Goal: Find specific page/section: Find specific page/section

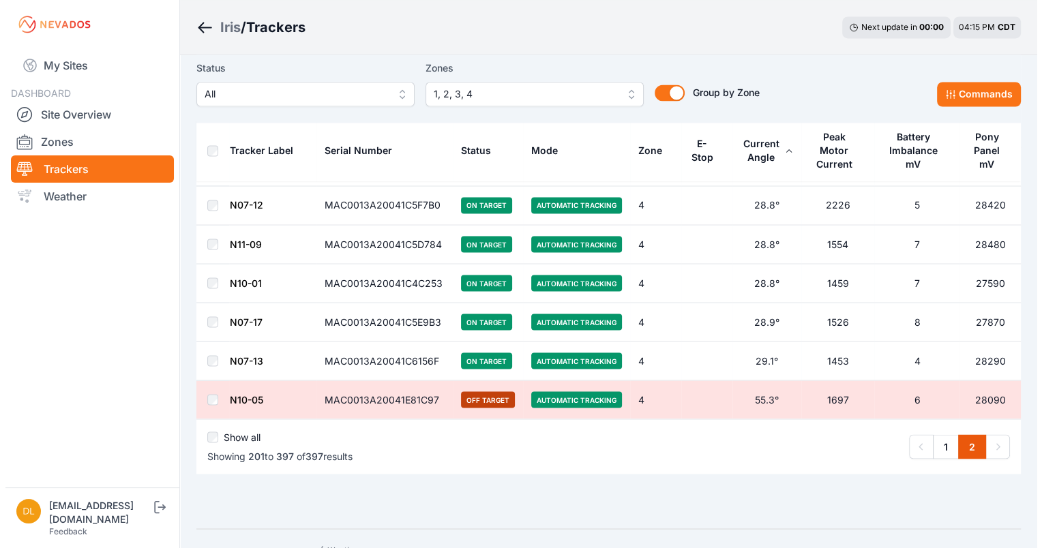
scroll to position [7518, 0]
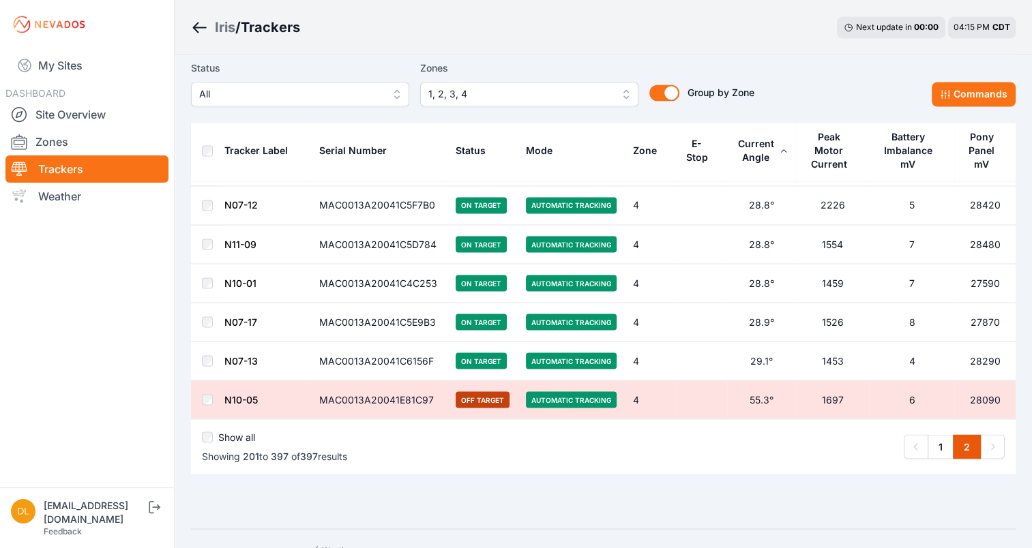
click at [607, 89] on span "1, 2, 3, 4" at bounding box center [519, 94] width 183 height 16
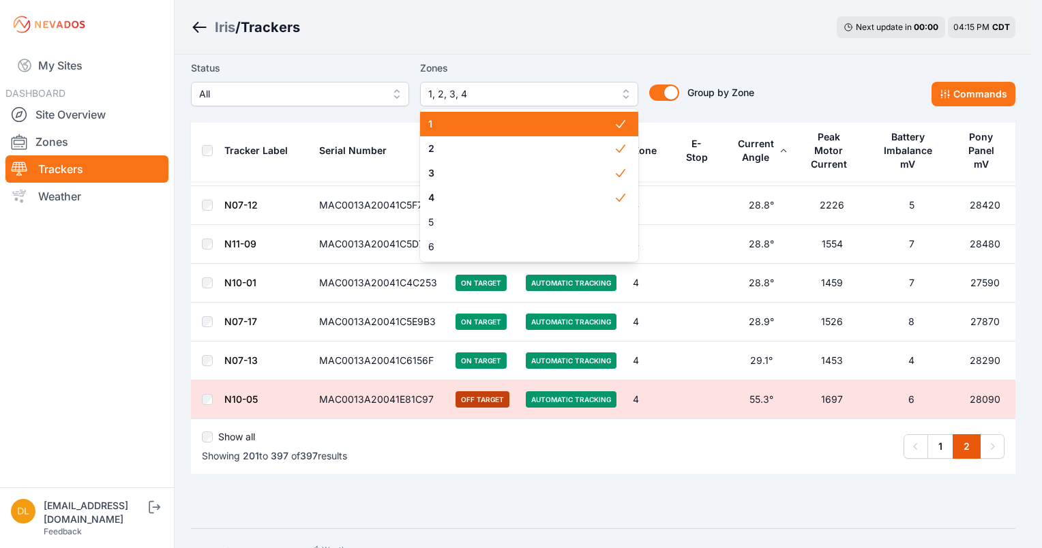
drag, startPoint x: 565, startPoint y: 126, endPoint x: 565, endPoint y: 149, distance: 23.9
click at [565, 126] on span "1" at bounding box center [521, 124] width 186 height 14
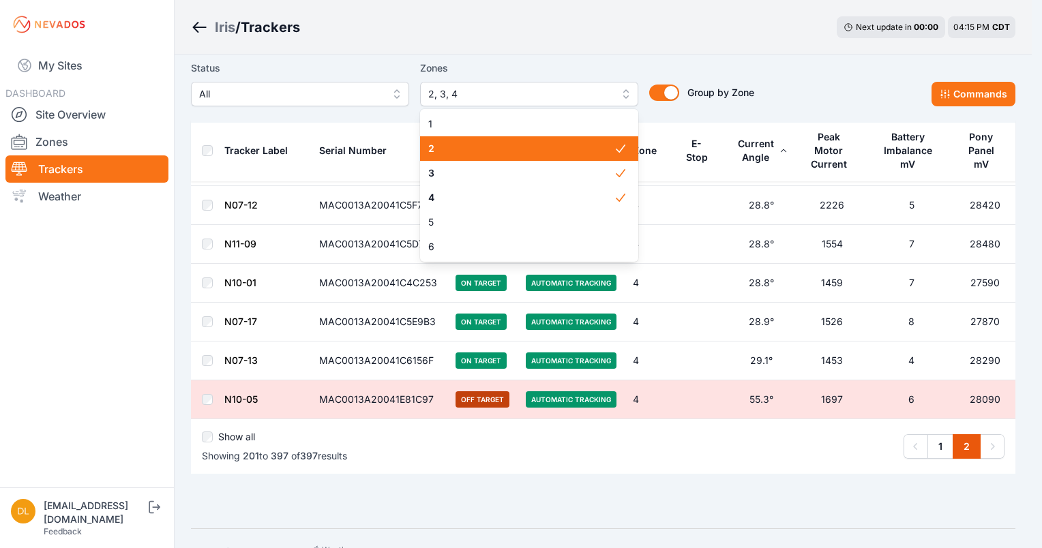
click at [565, 149] on span "2" at bounding box center [521, 149] width 186 height 14
click at [562, 156] on span "2" at bounding box center [521, 149] width 186 height 14
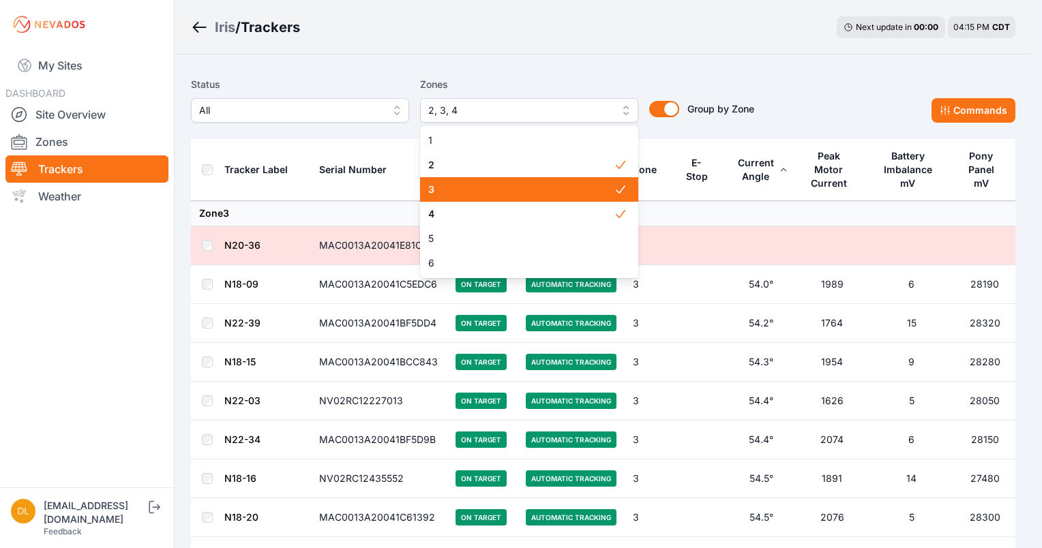
click at [562, 185] on span "3" at bounding box center [521, 190] width 186 height 14
click at [565, 172] on div "2" at bounding box center [529, 165] width 218 height 25
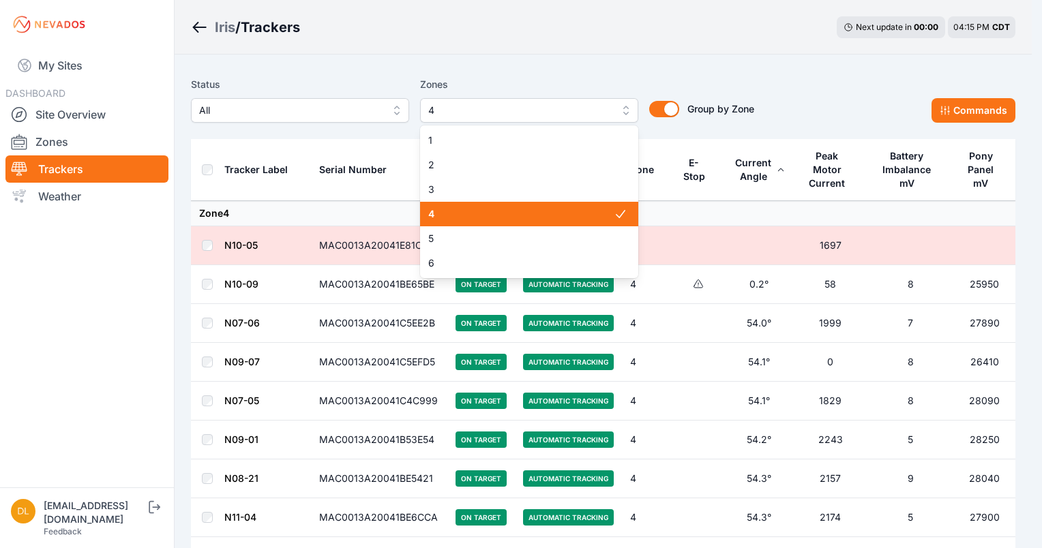
click at [558, 211] on span "4" at bounding box center [521, 214] width 186 height 14
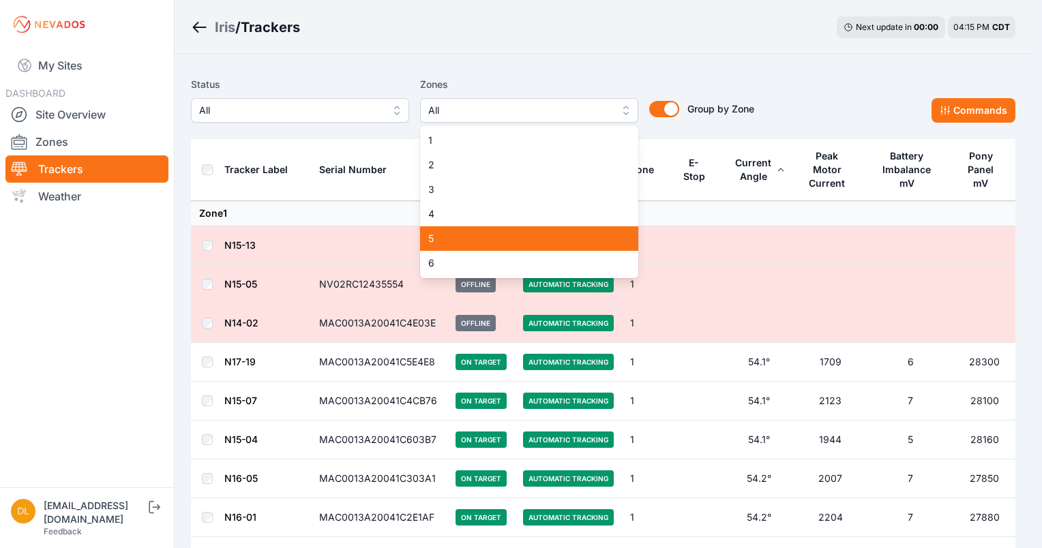
click at [519, 240] on span "5" at bounding box center [521, 239] width 186 height 14
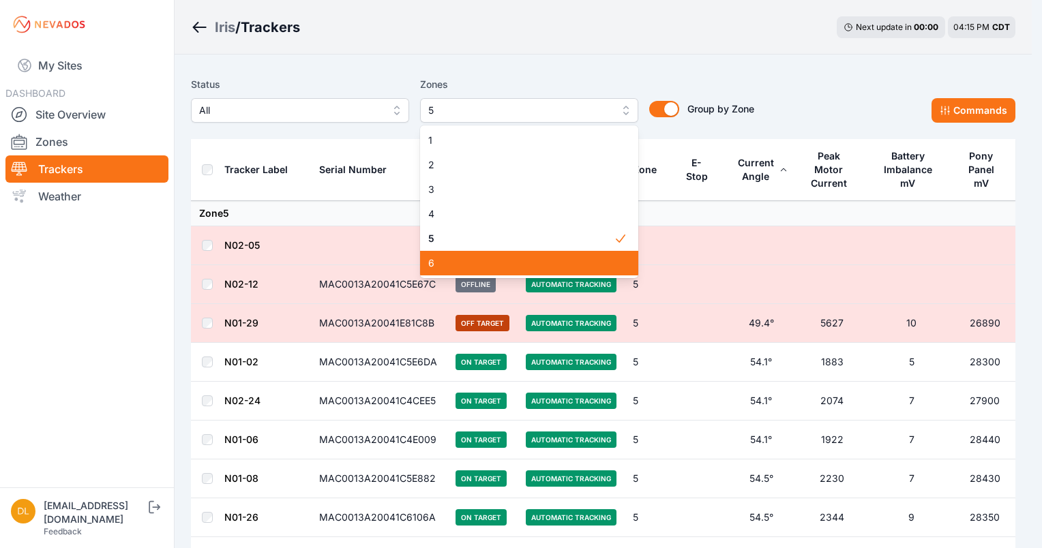
click at [544, 267] on span "6" at bounding box center [521, 264] width 186 height 14
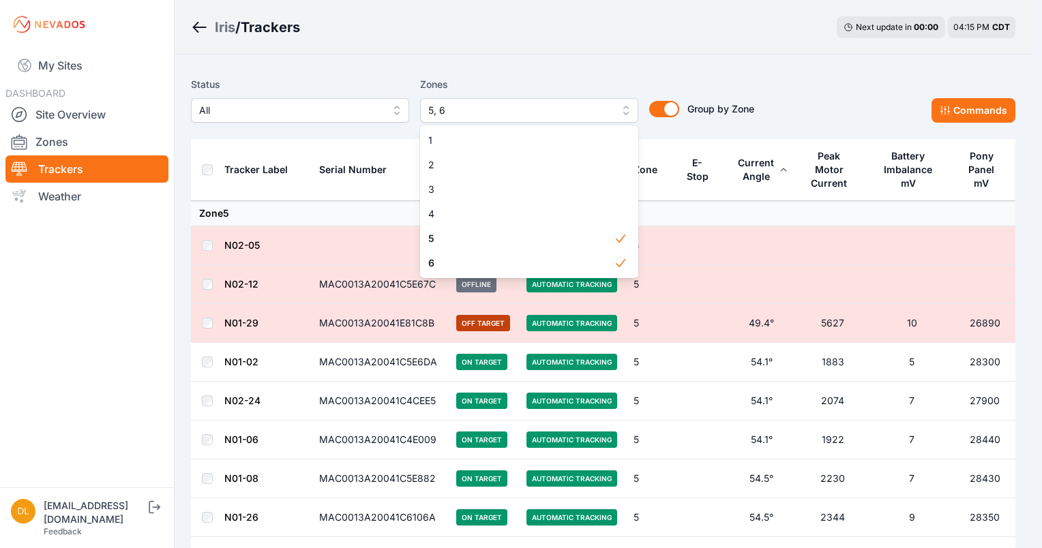
click at [582, 71] on div "Status All Zones 5, 6 1 2 3 4 5 6 Group by Zone Group by Zone Commands" at bounding box center [603, 105] width 825 height 68
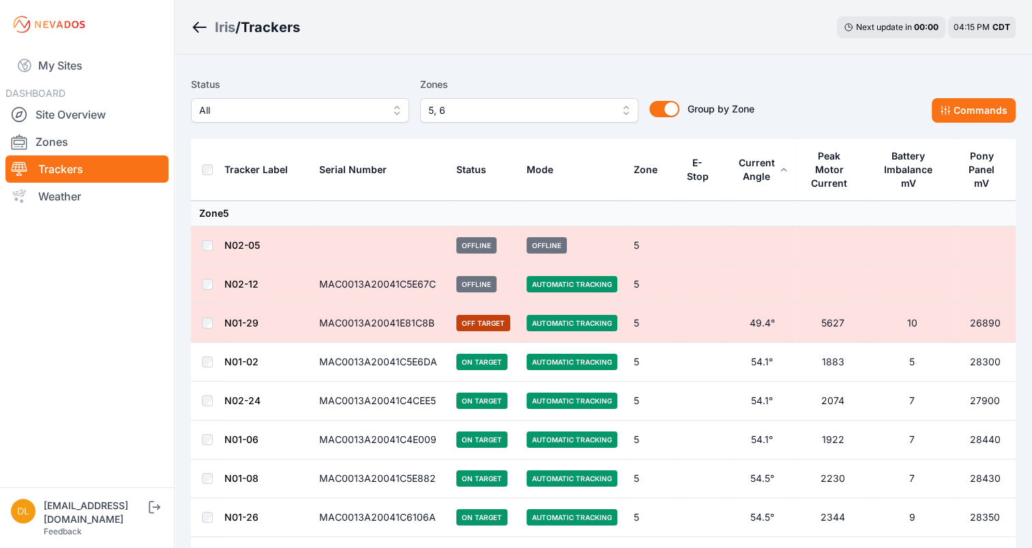
click at [582, 71] on div "Status All Zones 5, 6 Group by Zone Group by Zone Commands" at bounding box center [603, 105] width 825 height 68
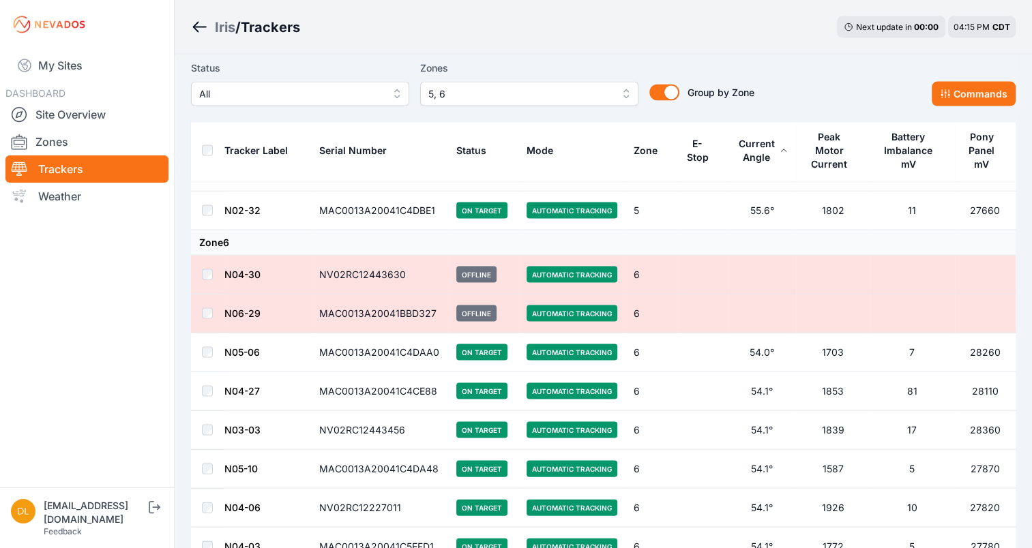
scroll to position [2756, 0]
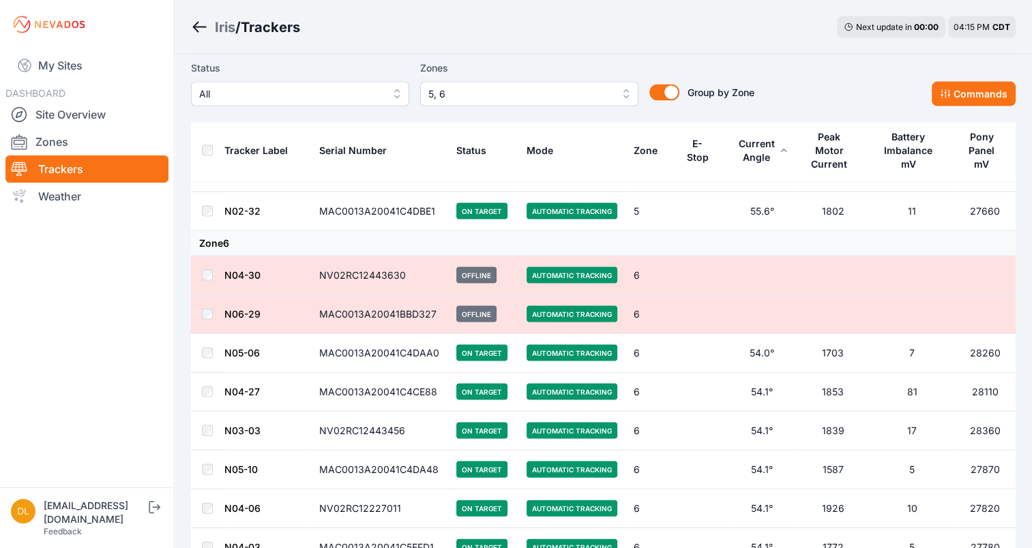
click at [251, 308] on link "N06-29" at bounding box center [242, 314] width 36 height 12
